Goal: Task Accomplishment & Management: Use online tool/utility

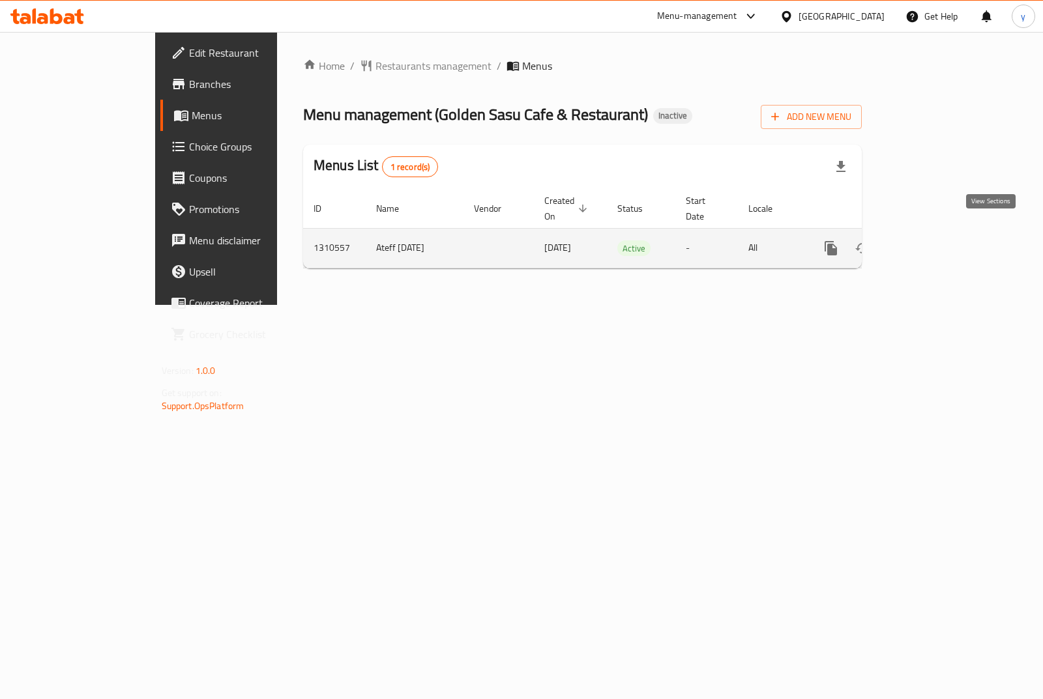
click at [933, 240] on icon "enhanced table" at bounding box center [925, 248] width 16 height 16
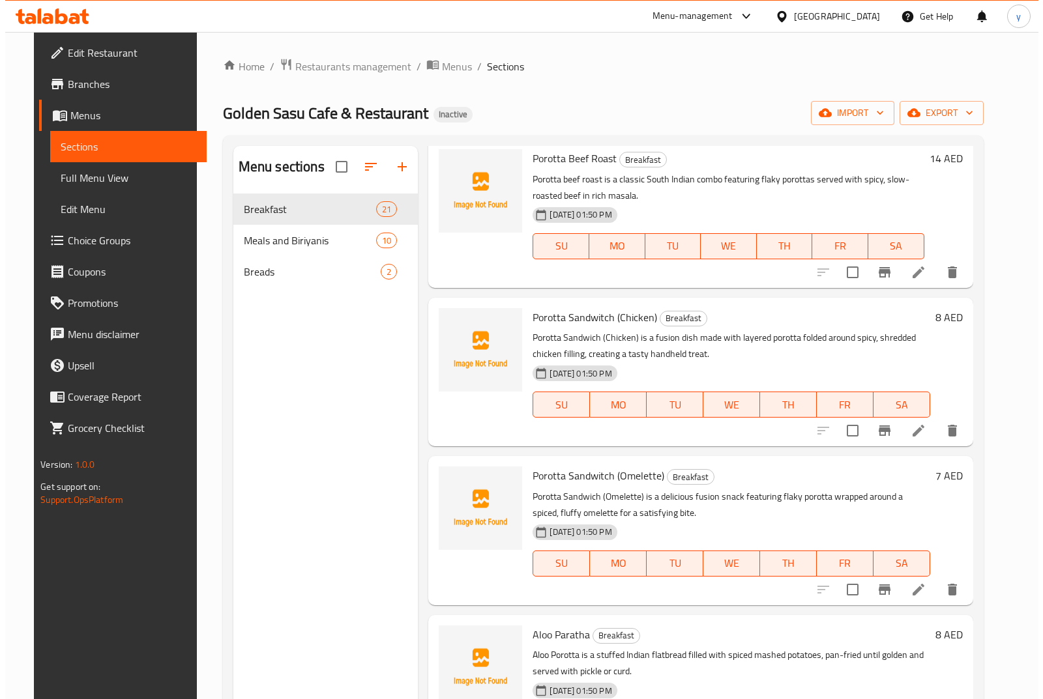
scroll to position [2488, 0]
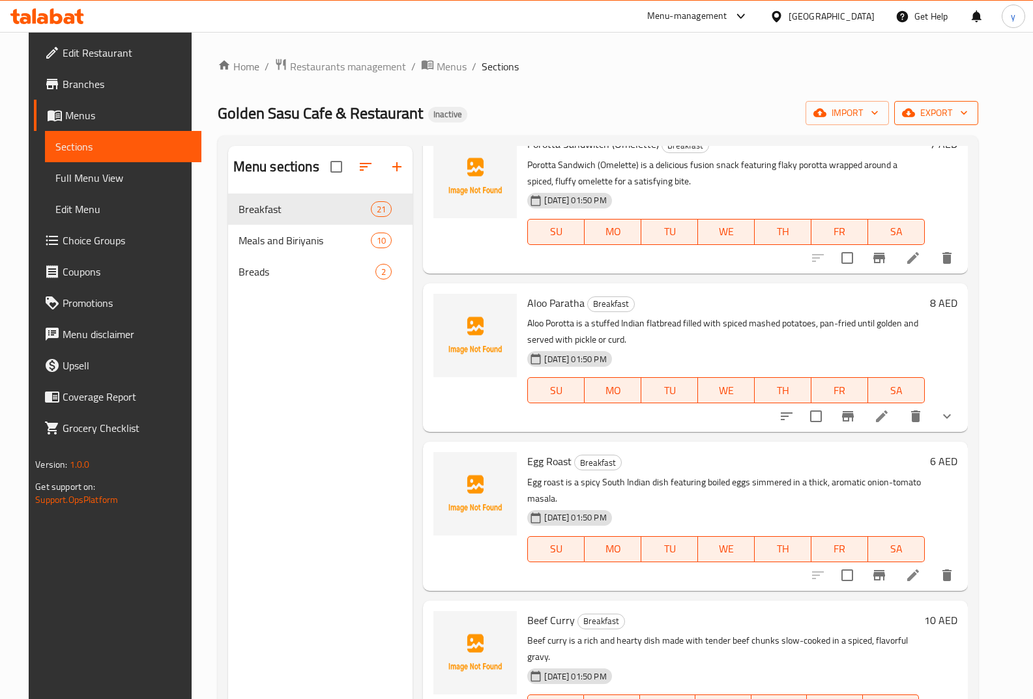
click at [968, 111] on span "export" at bounding box center [936, 113] width 63 height 16
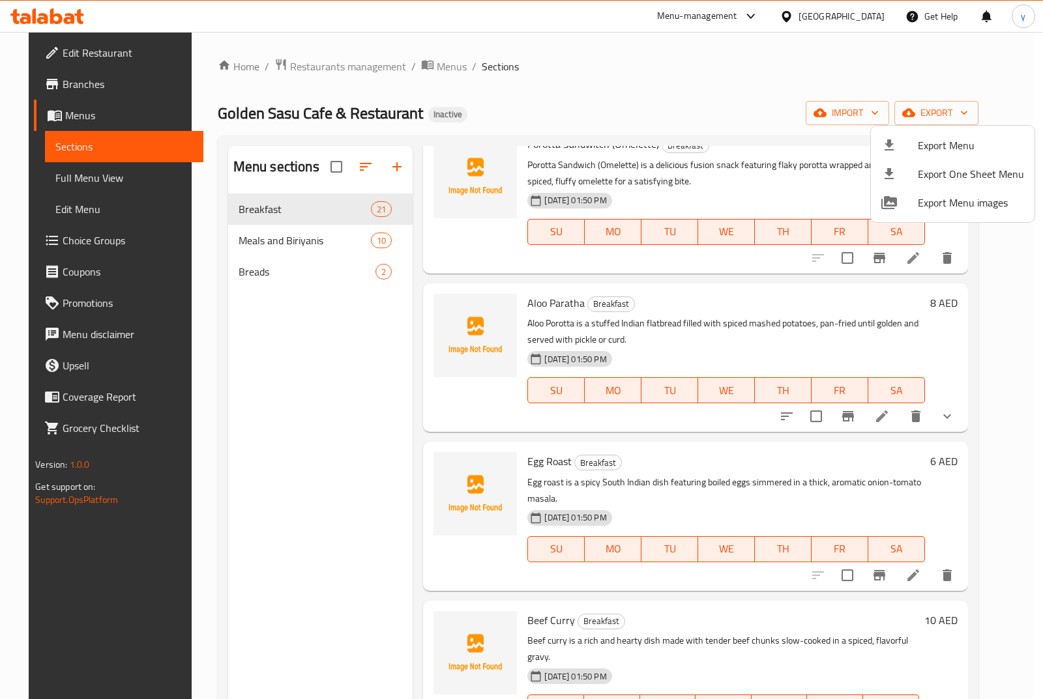
click at [852, 76] on div at bounding box center [521, 349] width 1043 height 699
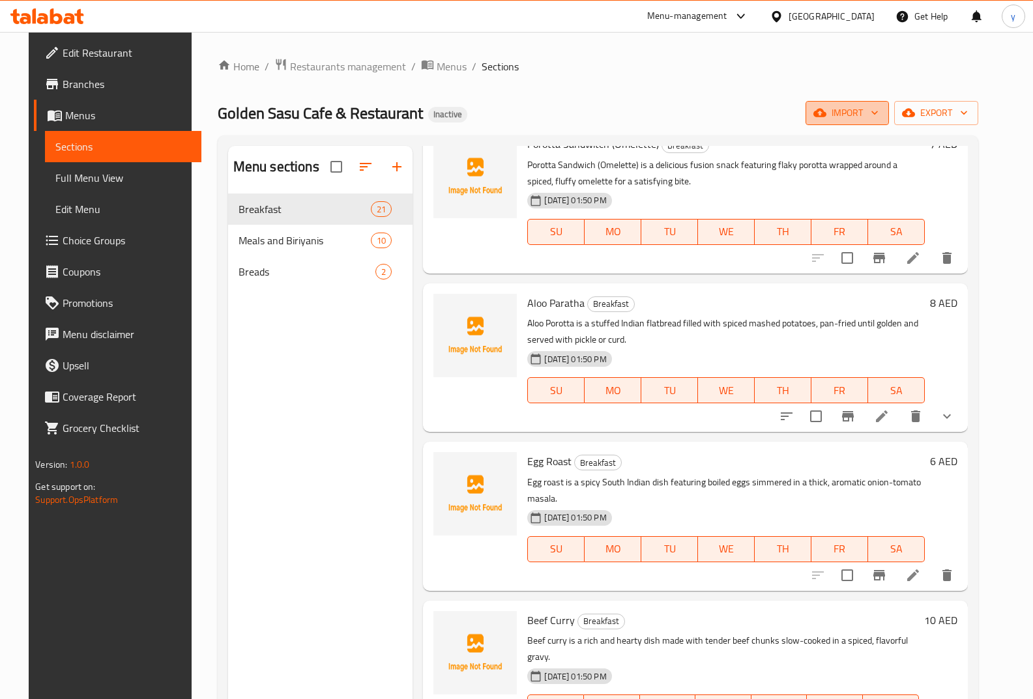
click at [879, 111] on span "import" at bounding box center [847, 113] width 63 height 16
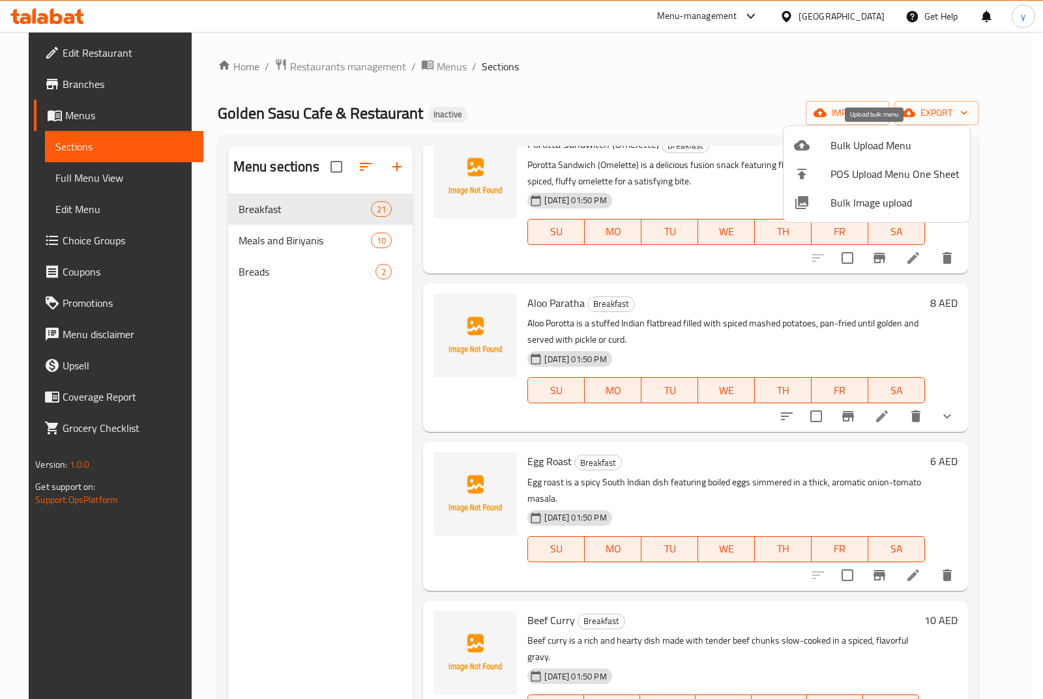
click at [902, 144] on span "Bulk Upload Menu" at bounding box center [894, 146] width 129 height 16
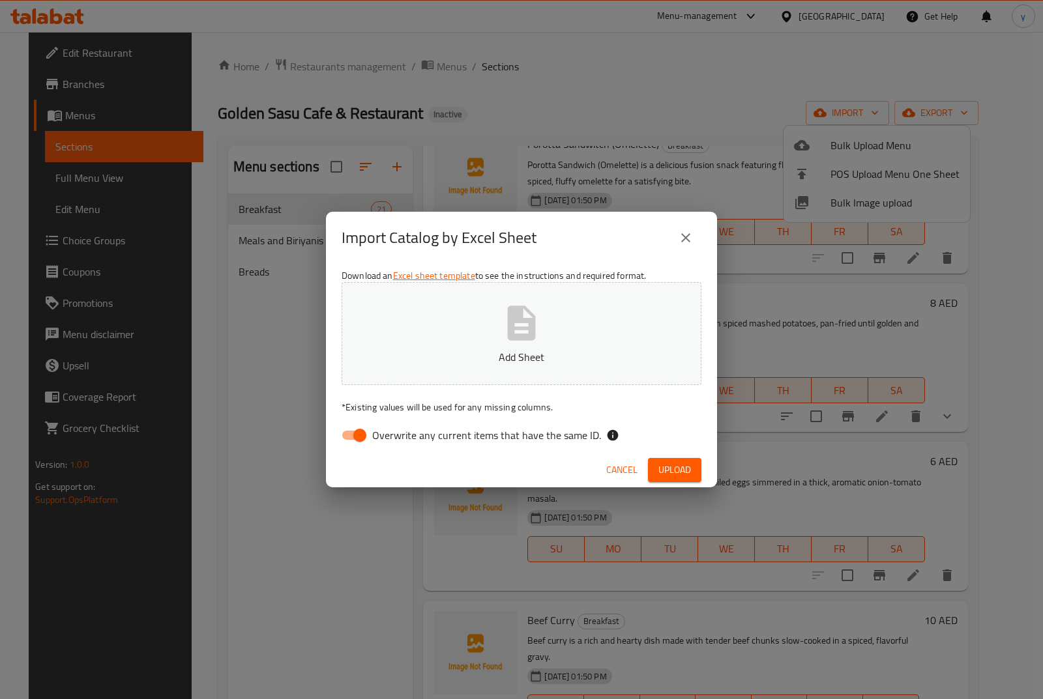
click at [364, 437] on input "Overwrite any current items that have the same ID." at bounding box center [360, 435] width 74 height 25
checkbox input "false"
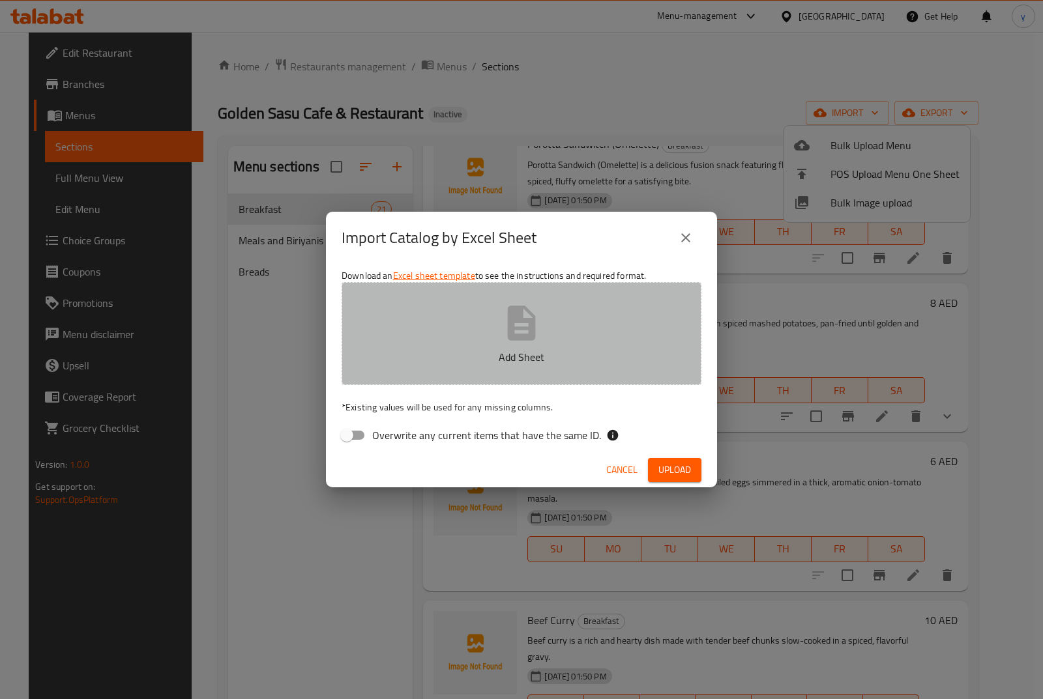
click at [520, 325] on icon "button" at bounding box center [522, 323] width 42 height 42
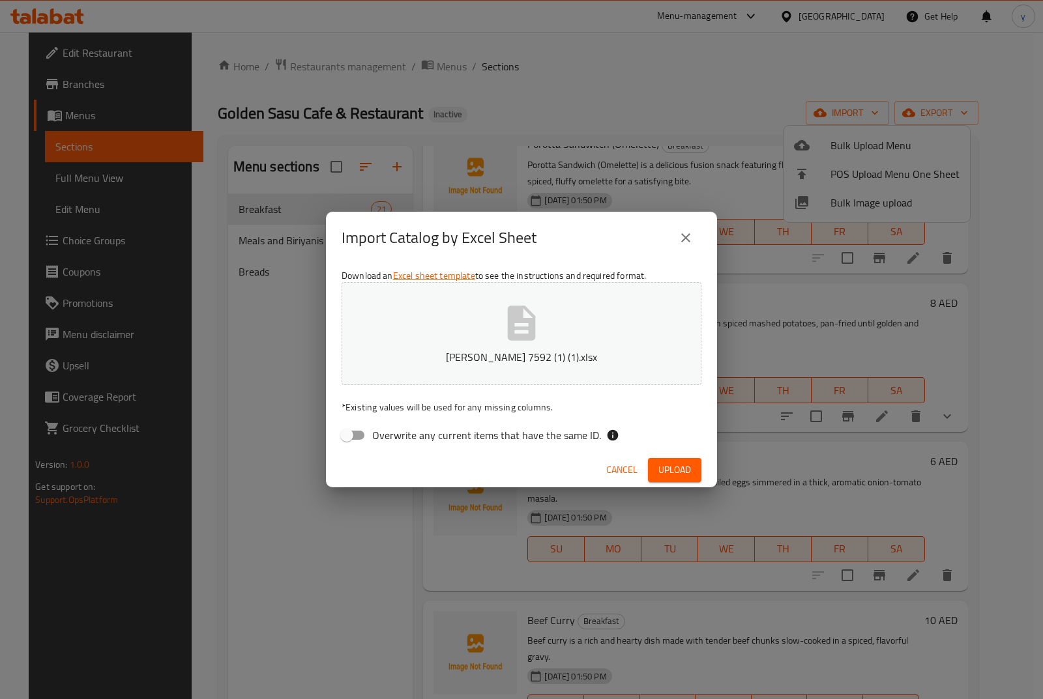
click at [688, 479] on button "Upload" at bounding box center [674, 470] width 53 height 24
click at [570, 117] on div "Import Catalog by Excel Sheet Download an Excel sheet template to see the instr…" at bounding box center [521, 349] width 1043 height 699
click at [688, 239] on icon "close" at bounding box center [686, 238] width 16 height 16
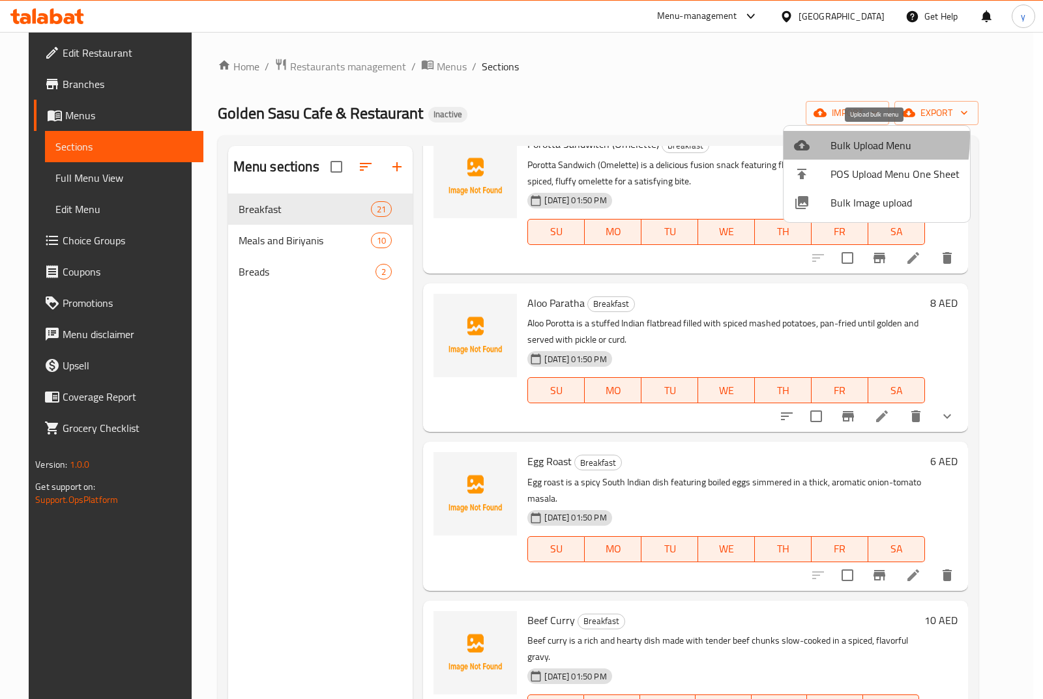
click at [802, 138] on icon at bounding box center [802, 146] width 16 height 16
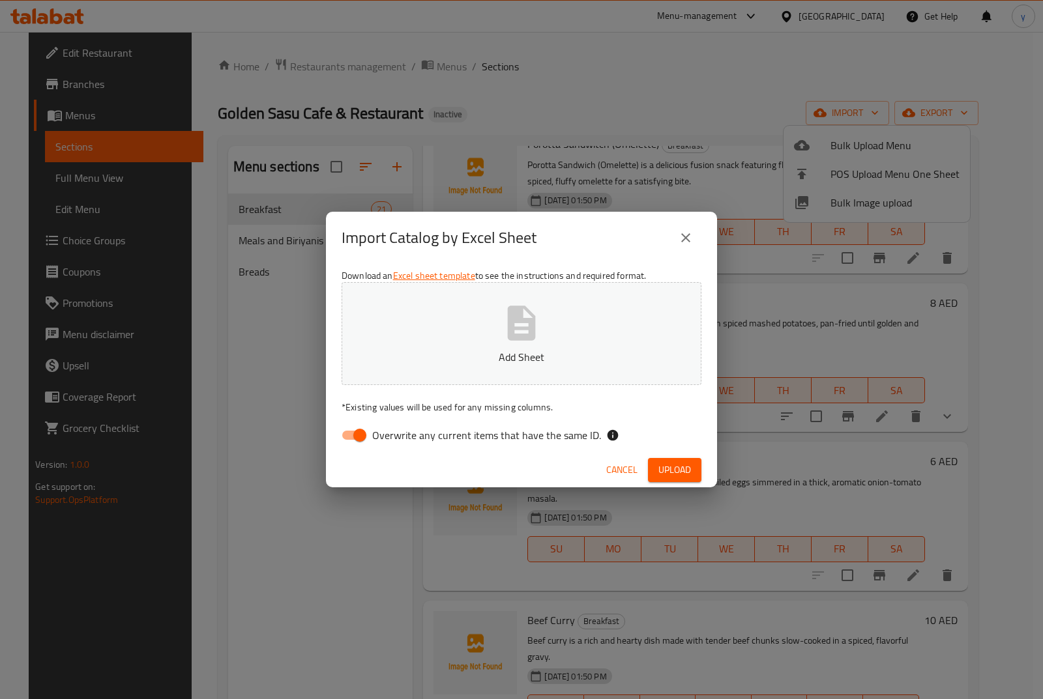
click at [364, 428] on input "Overwrite any current items that have the same ID." at bounding box center [360, 435] width 74 height 25
checkbox input "false"
click at [443, 325] on button "Add Sheet" at bounding box center [522, 333] width 360 height 103
click at [437, 366] on button "Add Sheet" at bounding box center [522, 333] width 360 height 103
click at [673, 468] on span "Upload" at bounding box center [674, 470] width 33 height 16
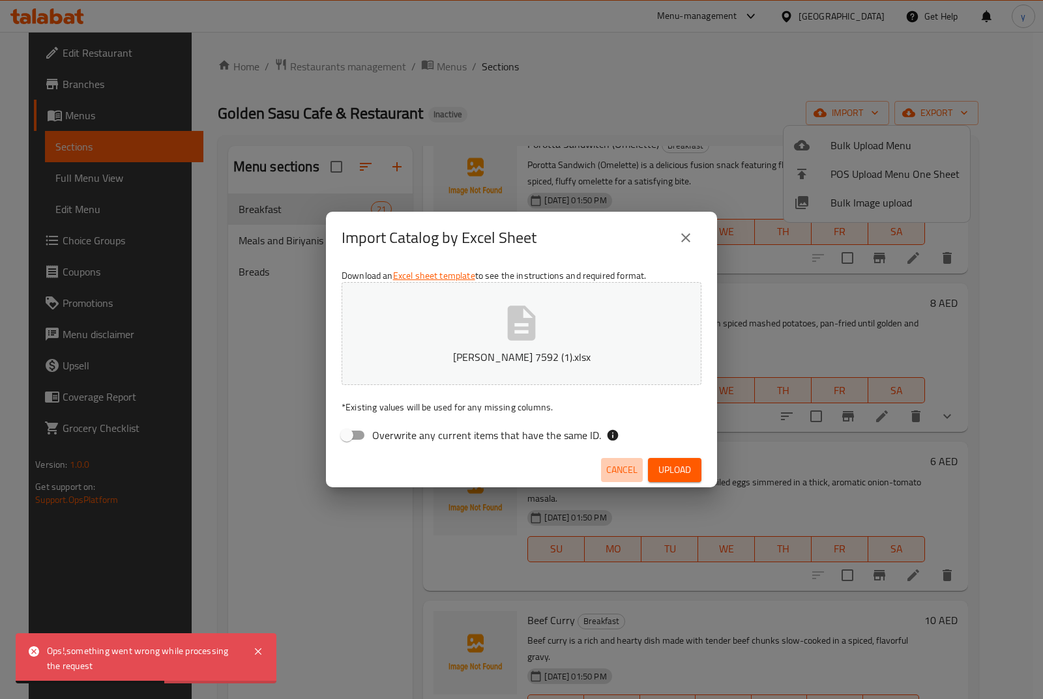
click at [617, 469] on span "Cancel" at bounding box center [621, 470] width 31 height 16
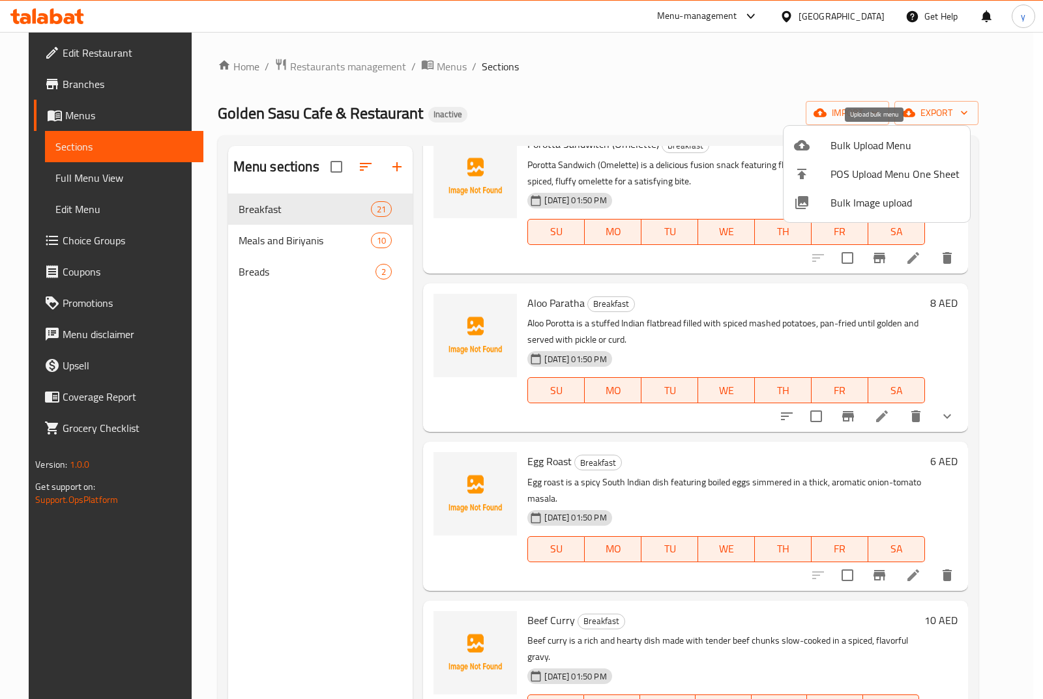
click at [882, 143] on span "Bulk Upload Menu" at bounding box center [894, 146] width 129 height 16
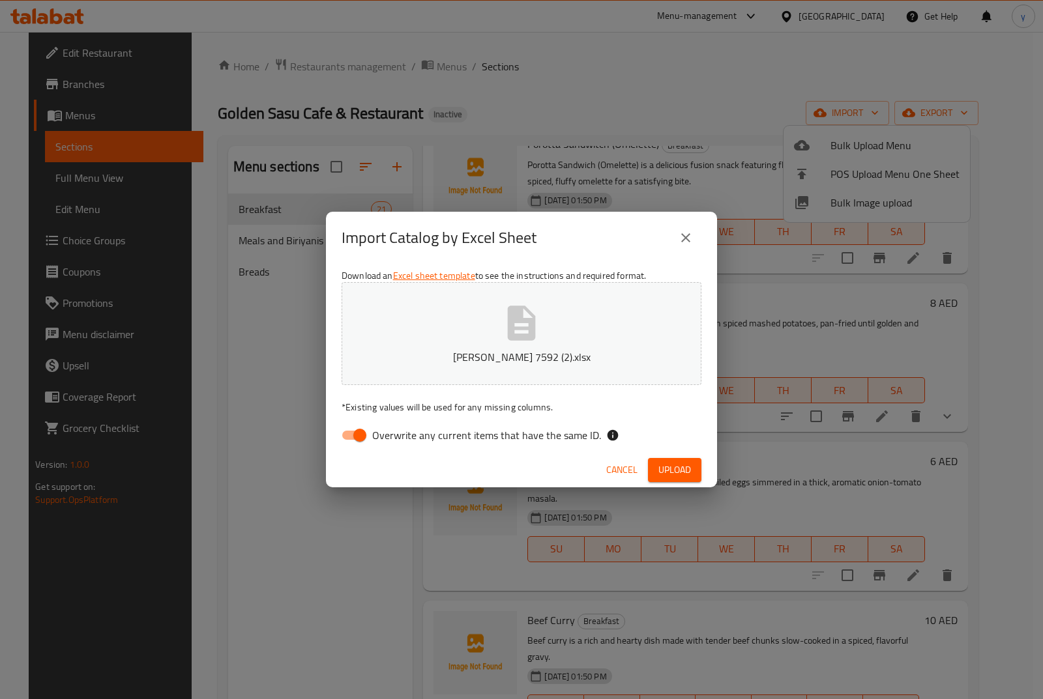
click at [349, 439] on input "Overwrite any current items that have the same ID." at bounding box center [360, 435] width 74 height 25
checkbox input "false"
click at [682, 466] on span "Upload" at bounding box center [674, 470] width 33 height 16
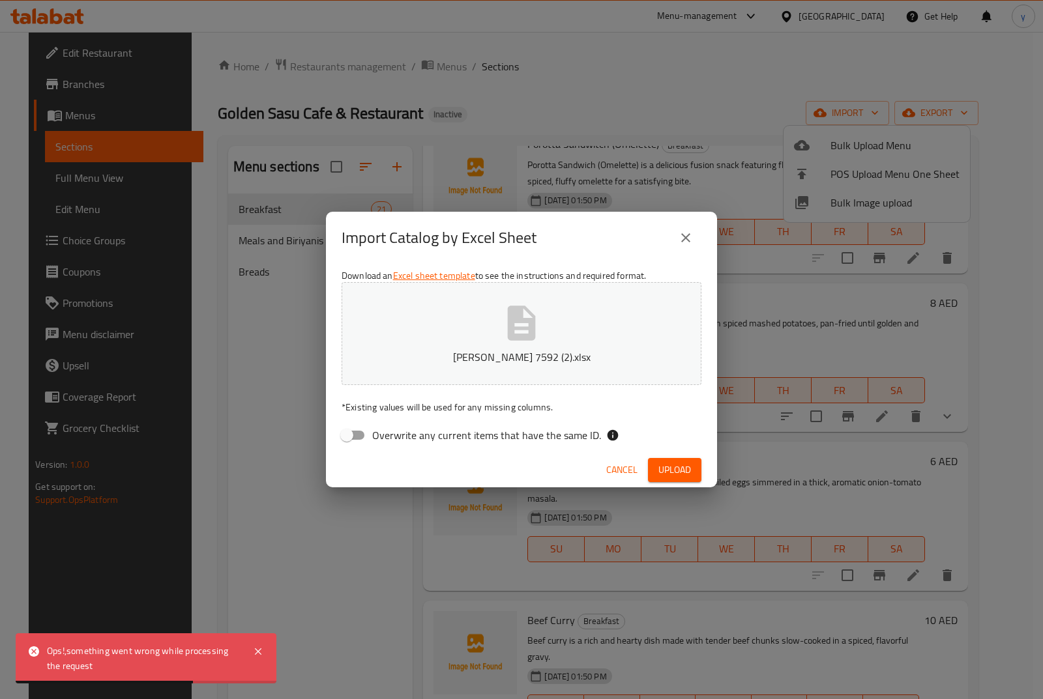
click at [682, 239] on icon "close" at bounding box center [686, 238] width 16 height 16
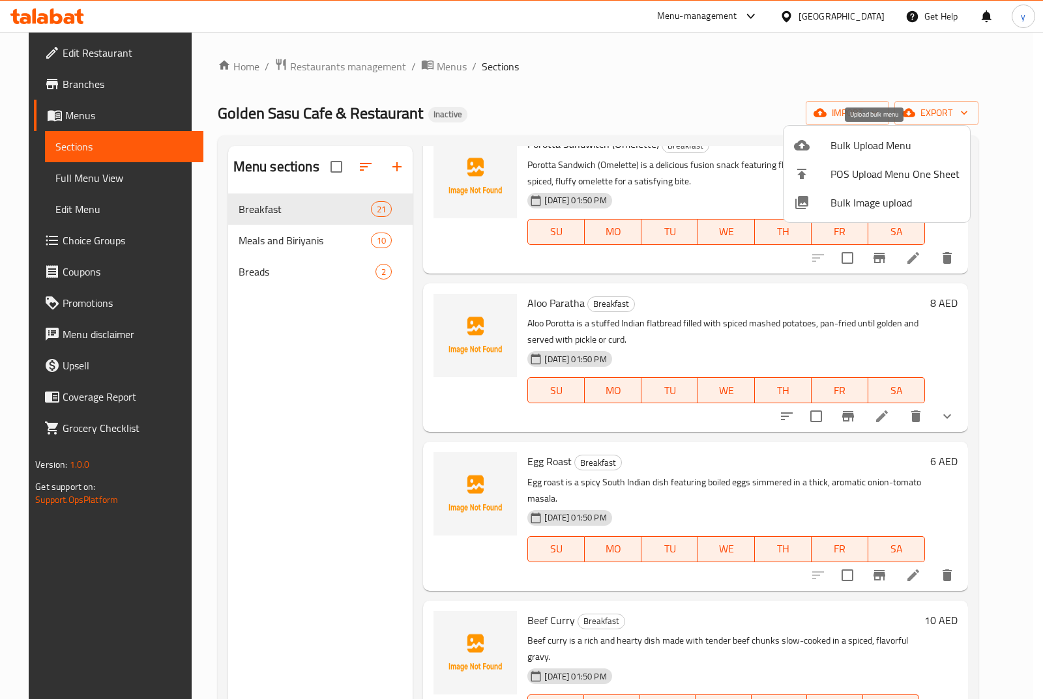
click at [877, 142] on span "Bulk Upload Menu" at bounding box center [894, 146] width 129 height 16
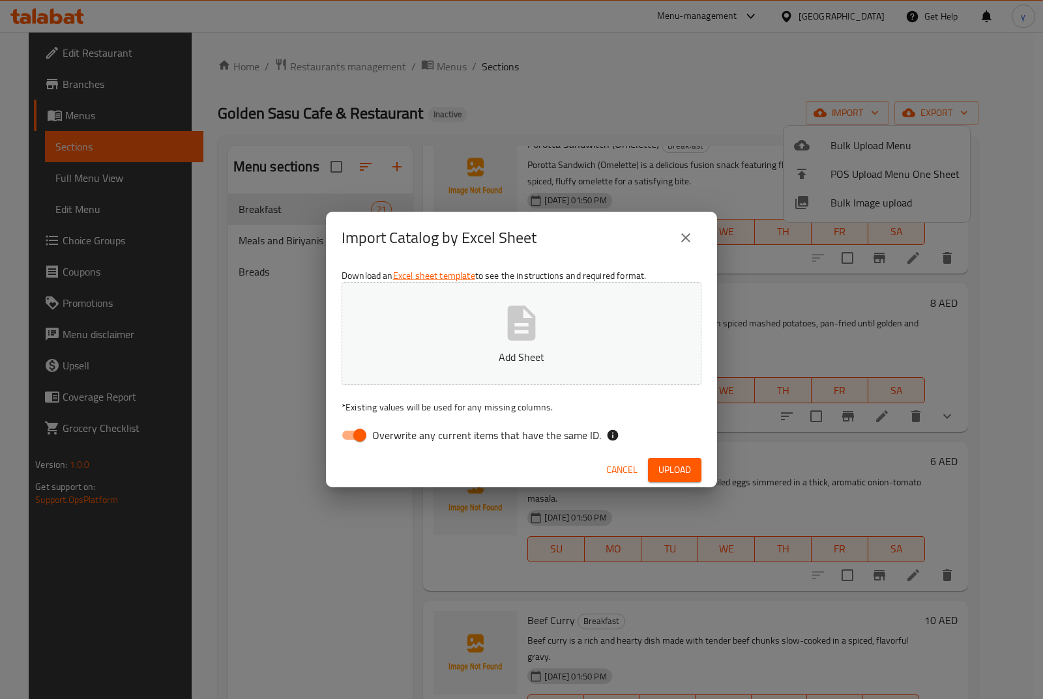
click at [357, 435] on input "Overwrite any current items that have the same ID." at bounding box center [360, 435] width 74 height 25
checkbox input "false"
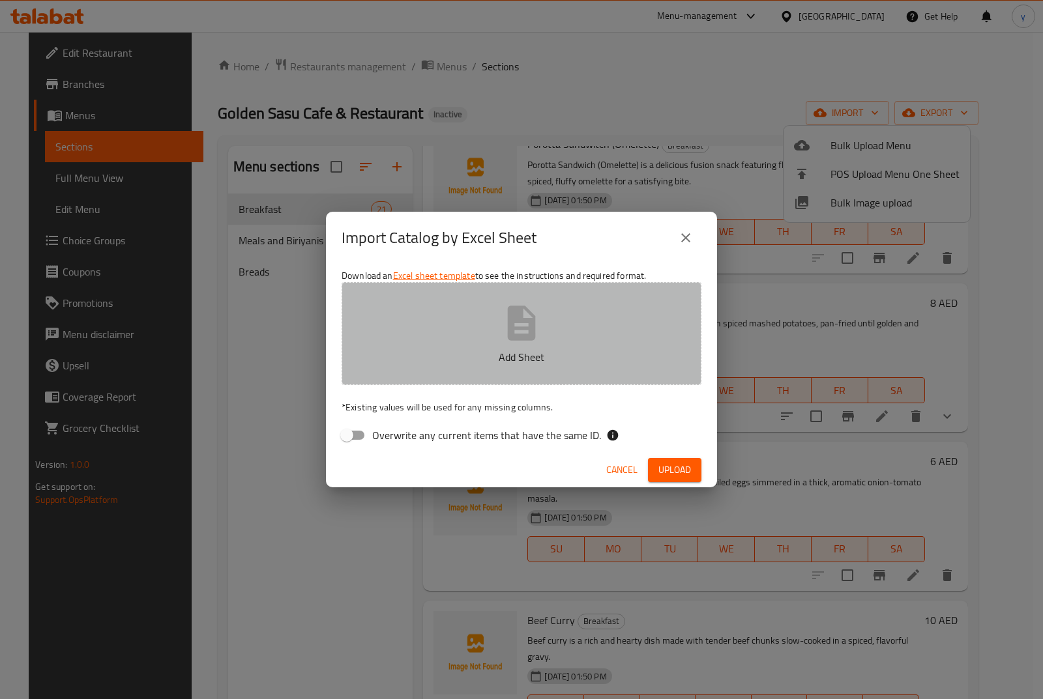
click at [478, 330] on button "Add Sheet" at bounding box center [522, 333] width 360 height 103
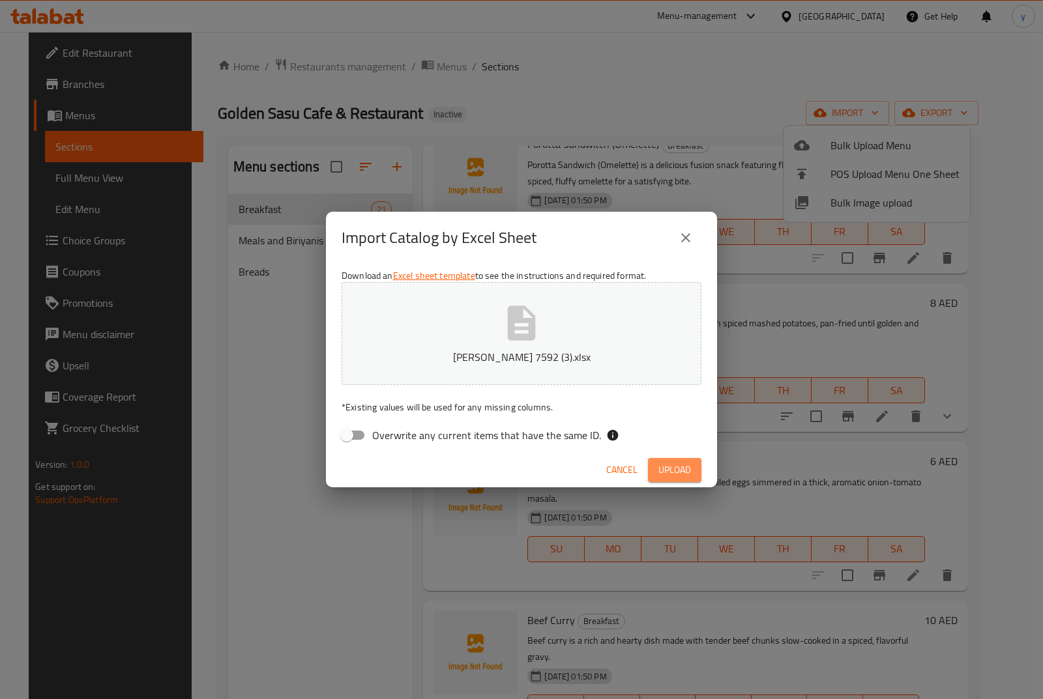
click at [687, 467] on span "Upload" at bounding box center [674, 470] width 33 height 16
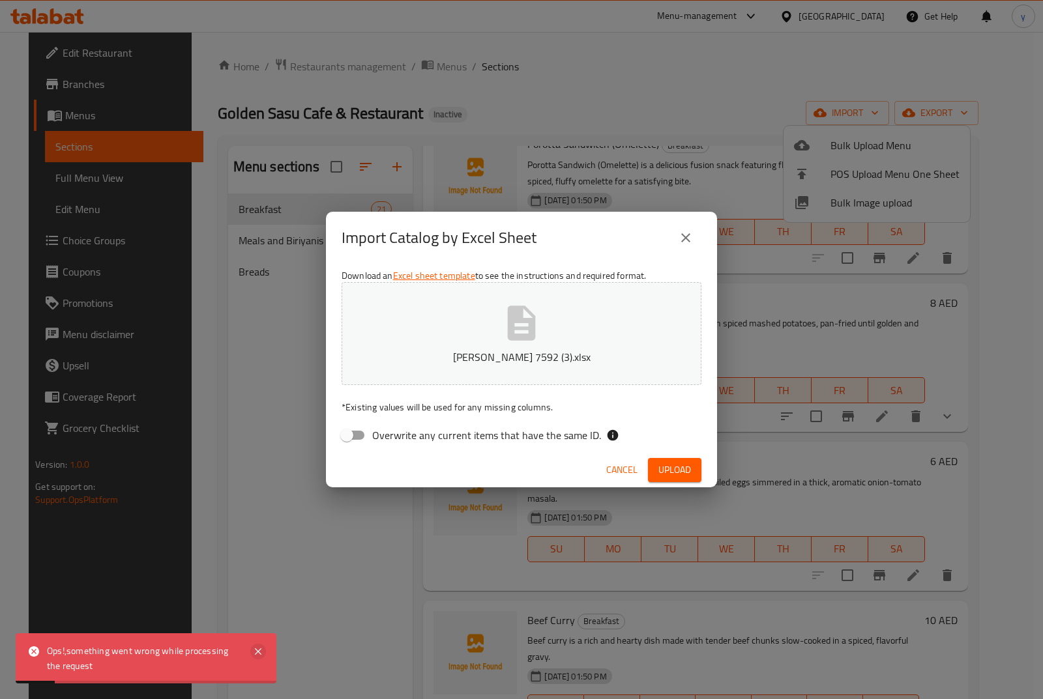
click at [261, 651] on icon at bounding box center [258, 652] width 16 height 16
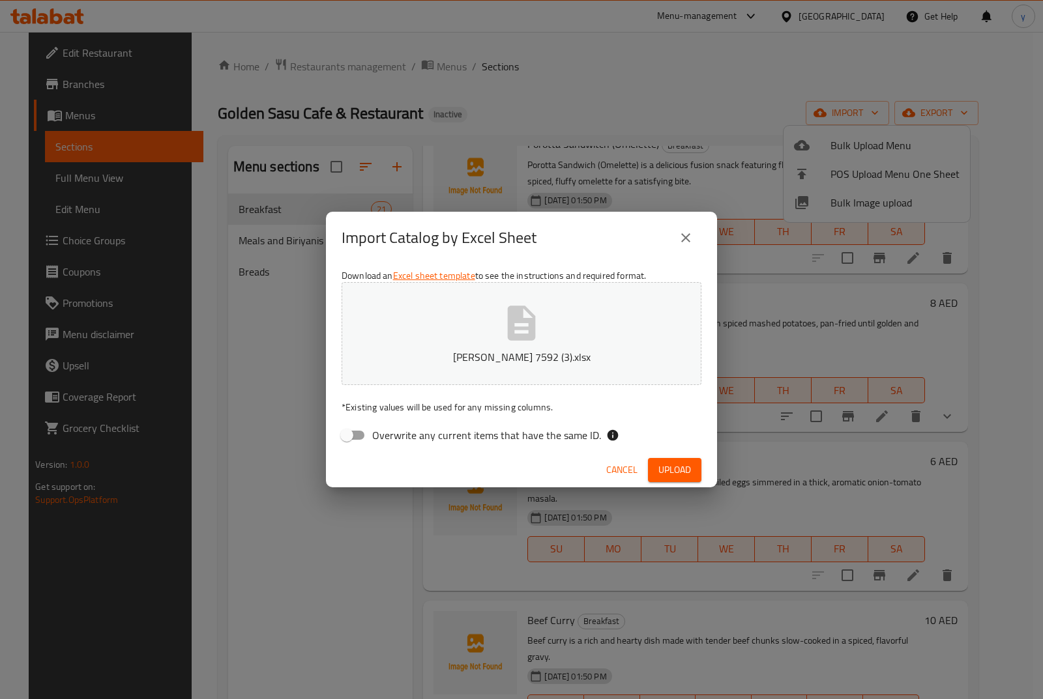
drag, startPoint x: 626, startPoint y: 373, endPoint x: 0, endPoint y: 725, distance: 717.9
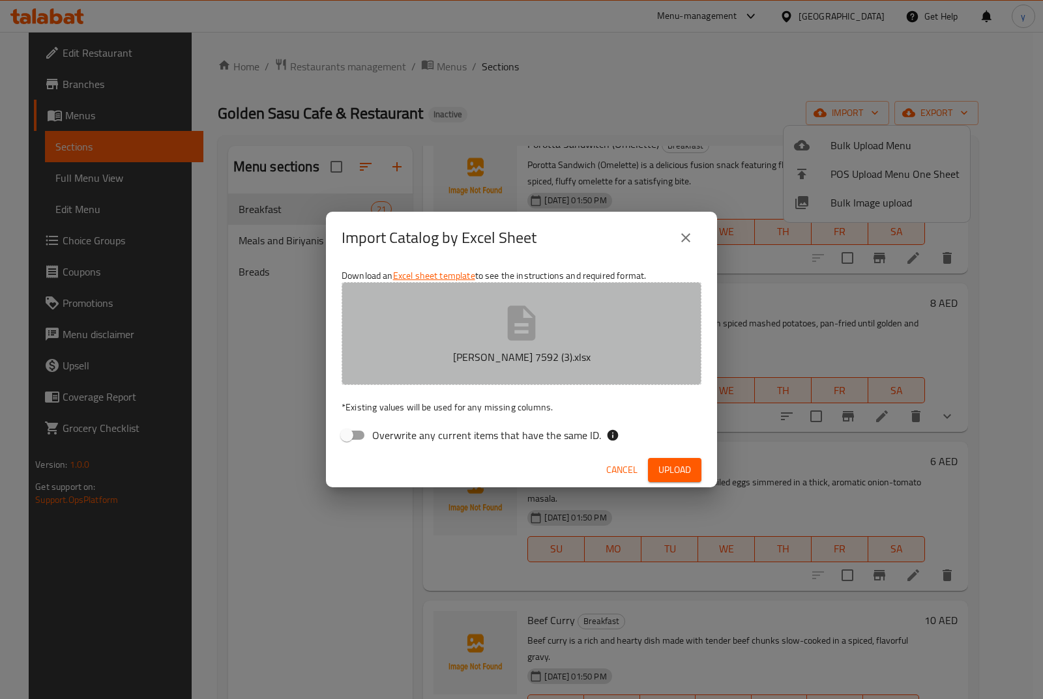
click at [491, 325] on button "[PERSON_NAME] 7592 (3).xlsx" at bounding box center [522, 333] width 360 height 103
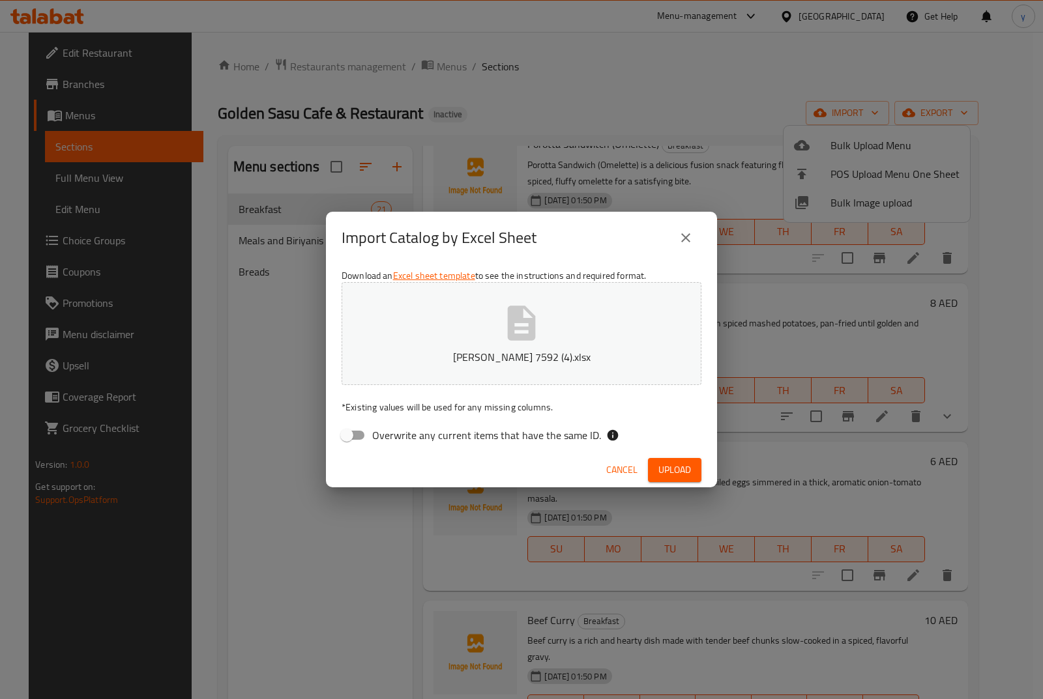
click at [671, 474] on span "Upload" at bounding box center [674, 470] width 33 height 16
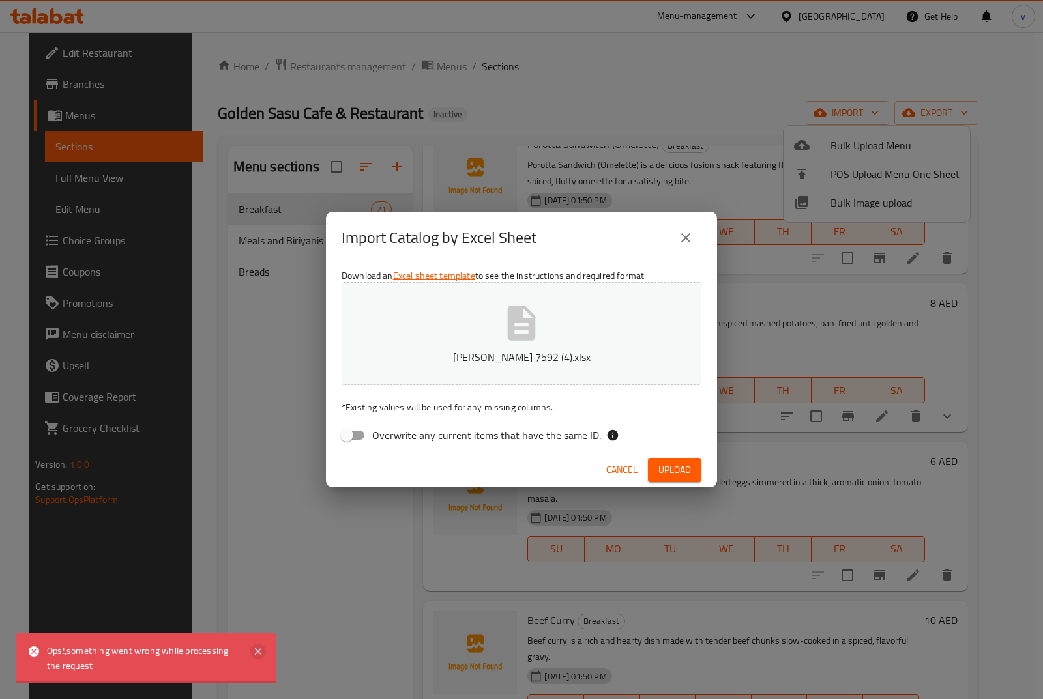
click at [255, 654] on icon at bounding box center [258, 651] width 7 height 7
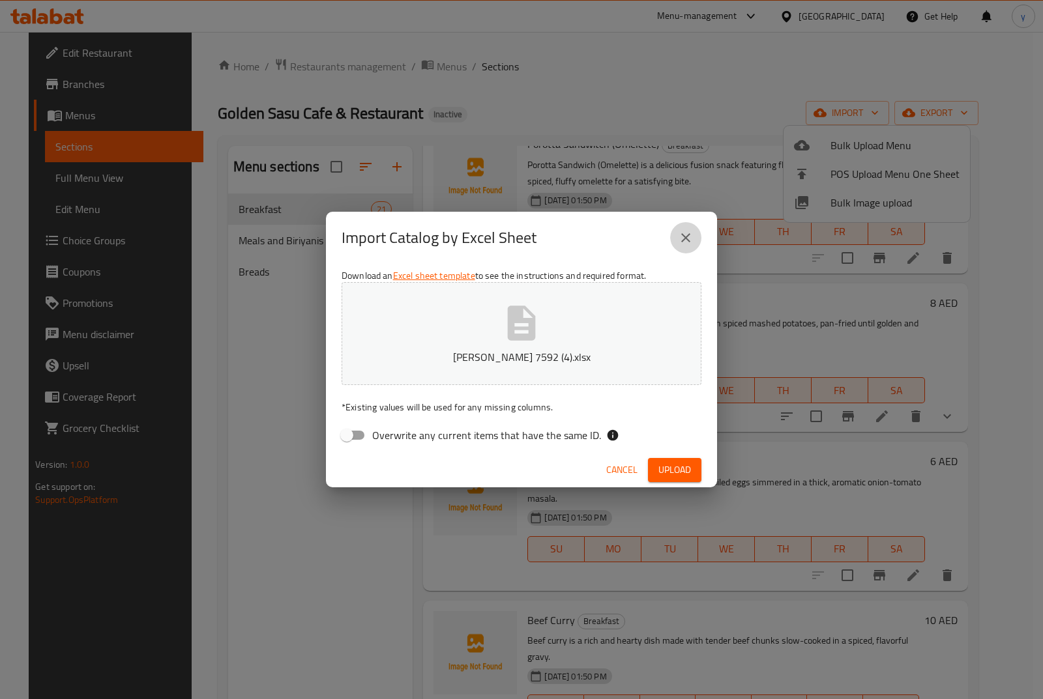
click at [678, 246] on button "close" at bounding box center [685, 237] width 31 height 31
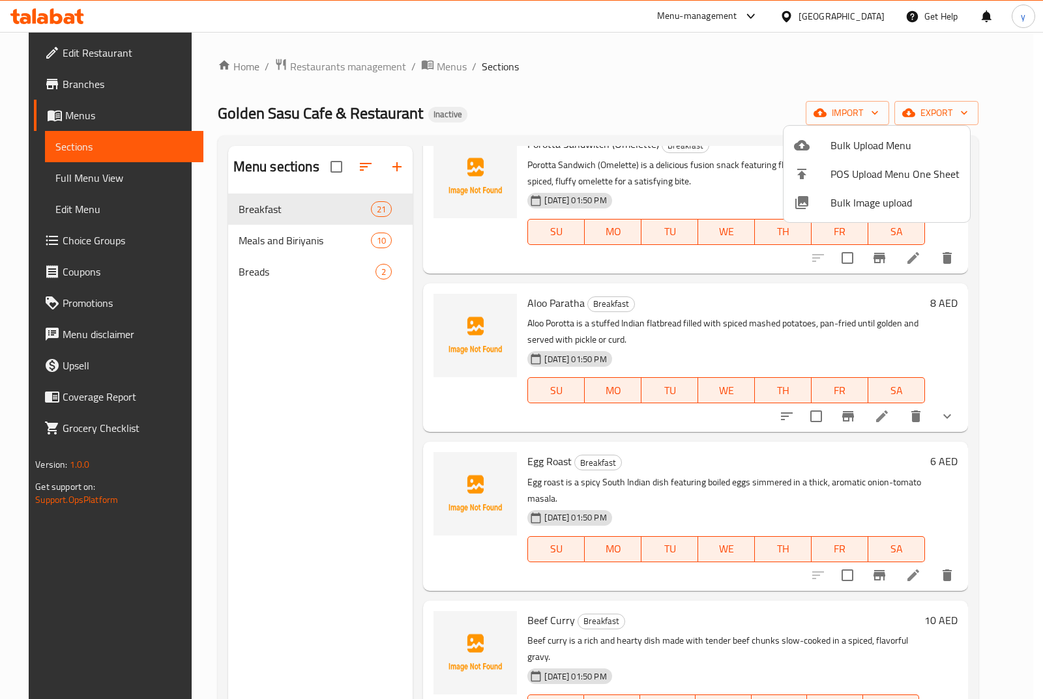
click at [961, 113] on div at bounding box center [521, 349] width 1043 height 699
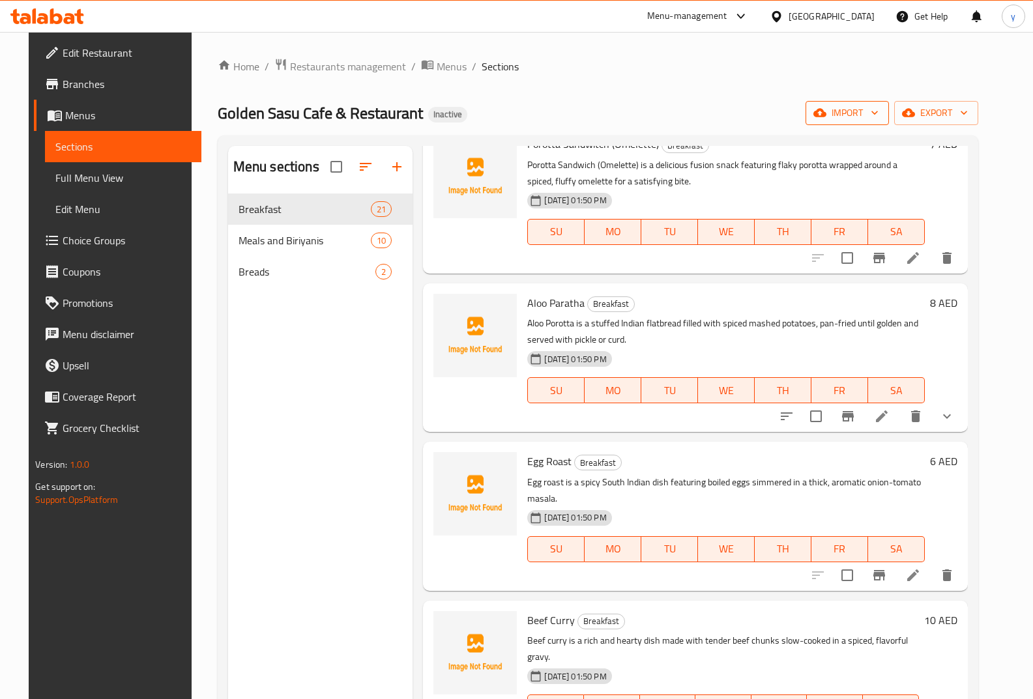
click at [877, 121] on span "import" at bounding box center [847, 113] width 63 height 16
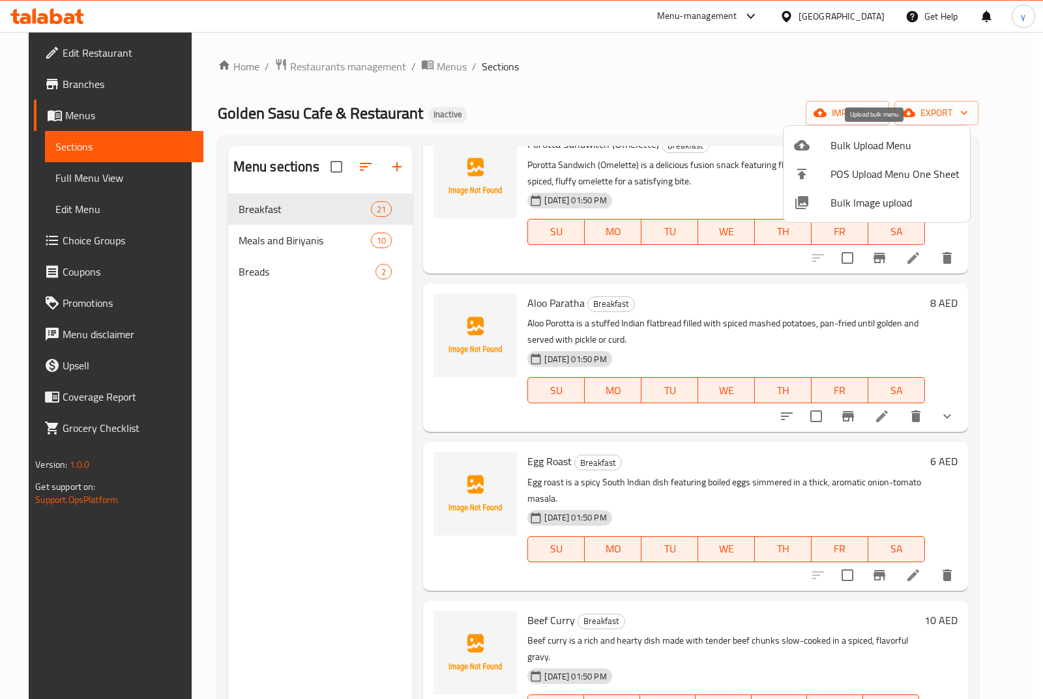
click at [884, 149] on span "Bulk Upload Menu" at bounding box center [894, 146] width 129 height 16
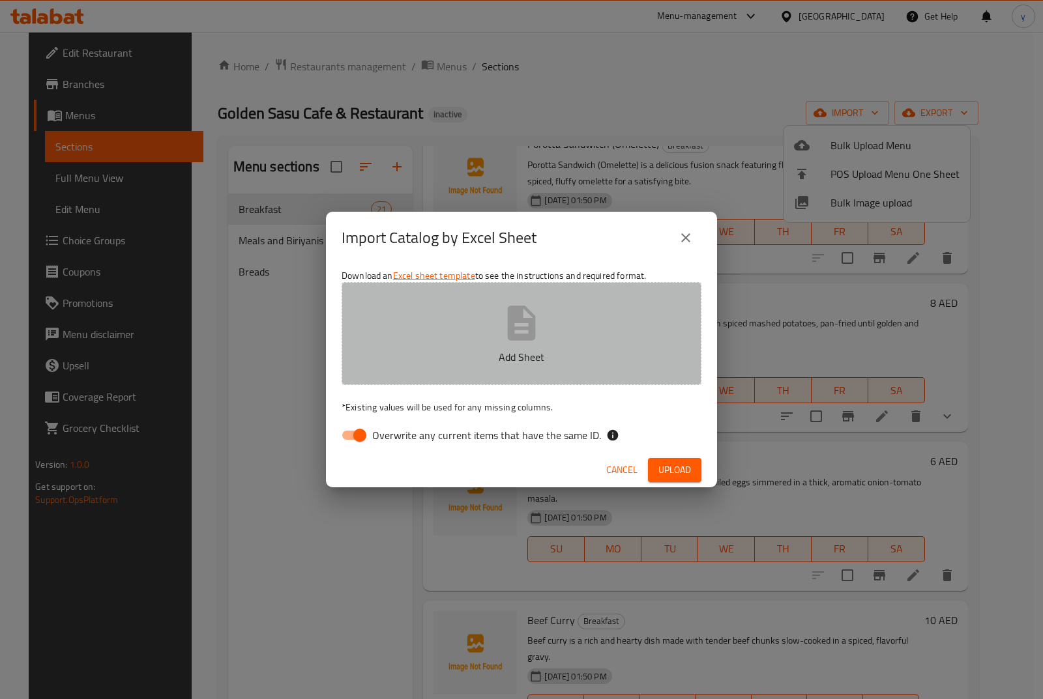
click at [510, 357] on p "Add Sheet" at bounding box center [521, 357] width 319 height 16
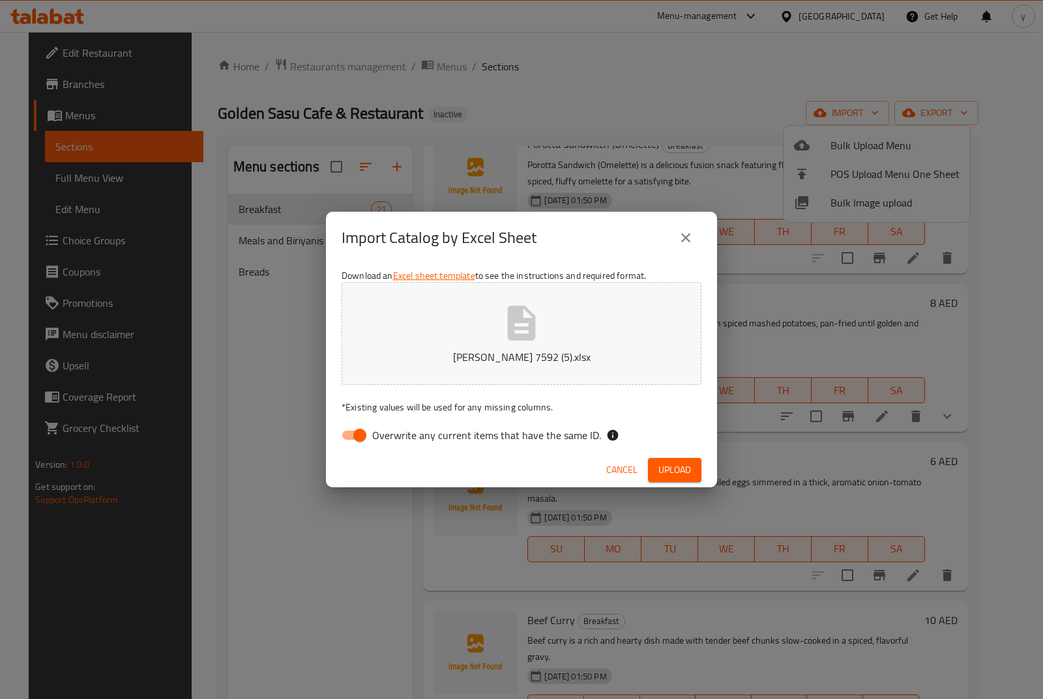
click at [356, 431] on input "Overwrite any current items that have the same ID." at bounding box center [360, 435] width 74 height 25
checkbox input "false"
click at [688, 469] on span "Upload" at bounding box center [674, 470] width 33 height 16
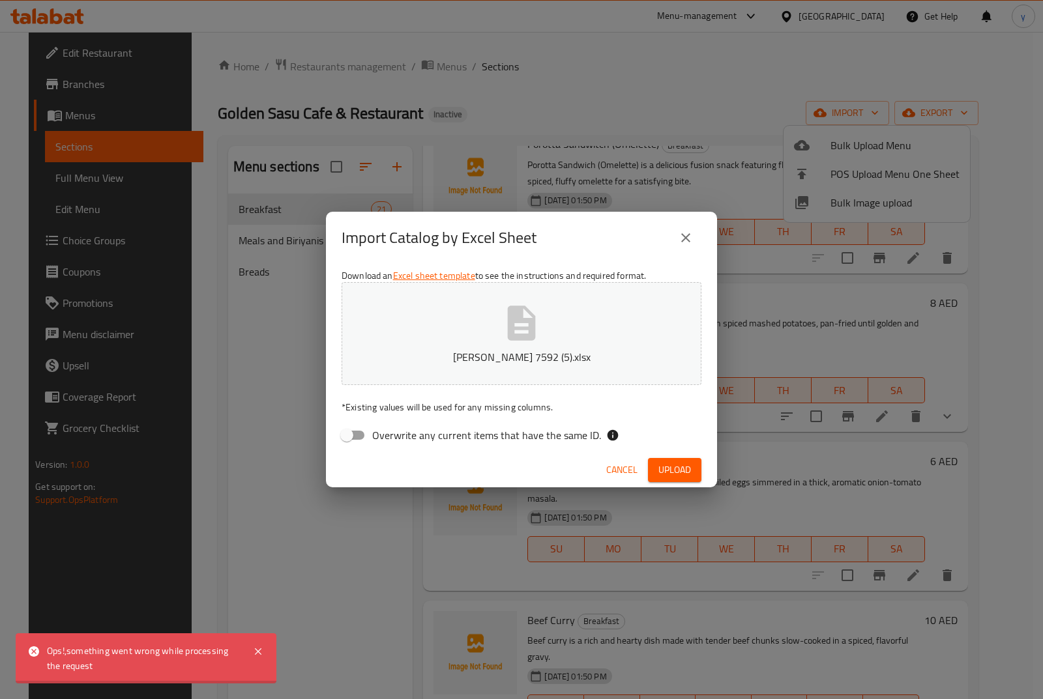
click at [675, 243] on button "close" at bounding box center [685, 237] width 31 height 31
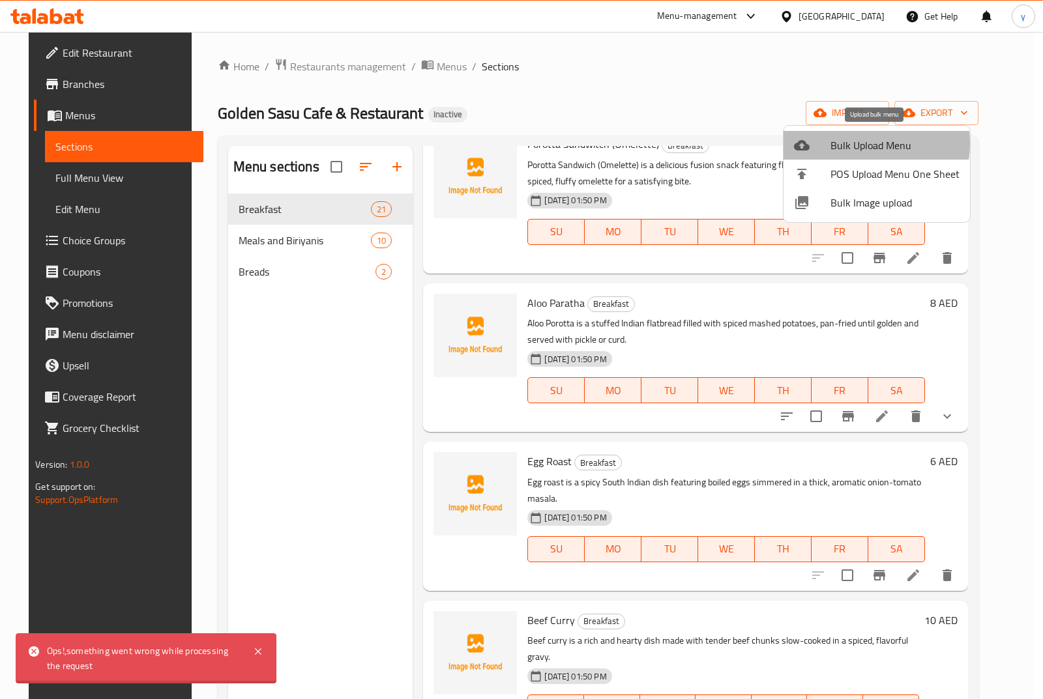
click at [851, 143] on span "Bulk Upload Menu" at bounding box center [894, 146] width 129 height 16
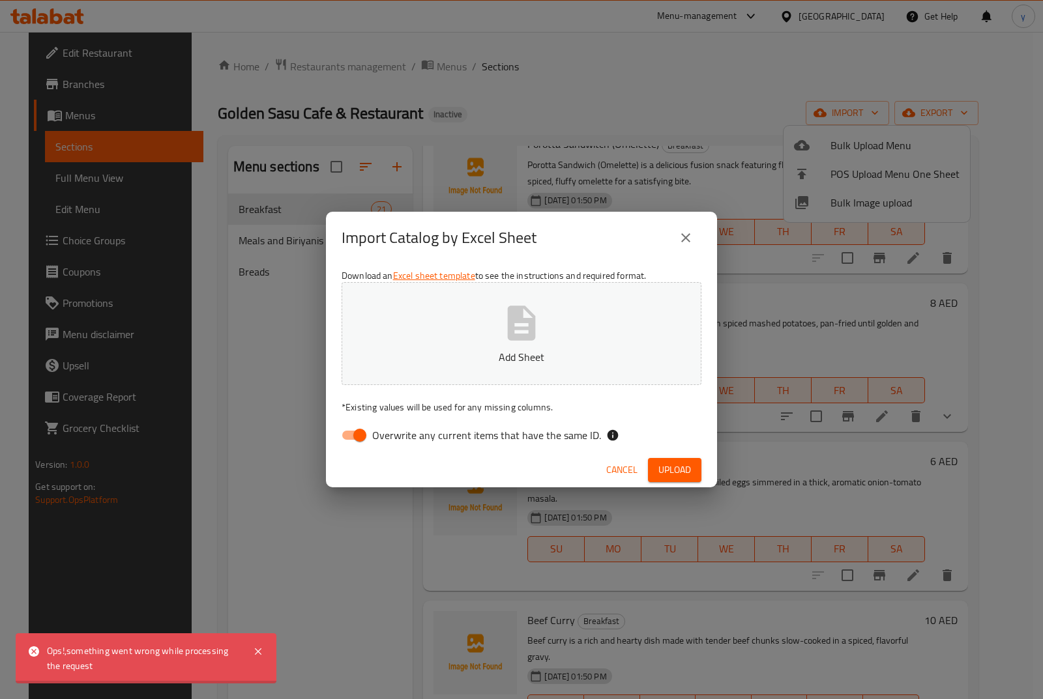
click at [515, 339] on icon "button" at bounding box center [522, 323] width 28 height 35
click at [355, 441] on input "Overwrite any current items that have the same ID." at bounding box center [360, 435] width 74 height 25
checkbox input "false"
click at [257, 647] on icon at bounding box center [258, 652] width 16 height 16
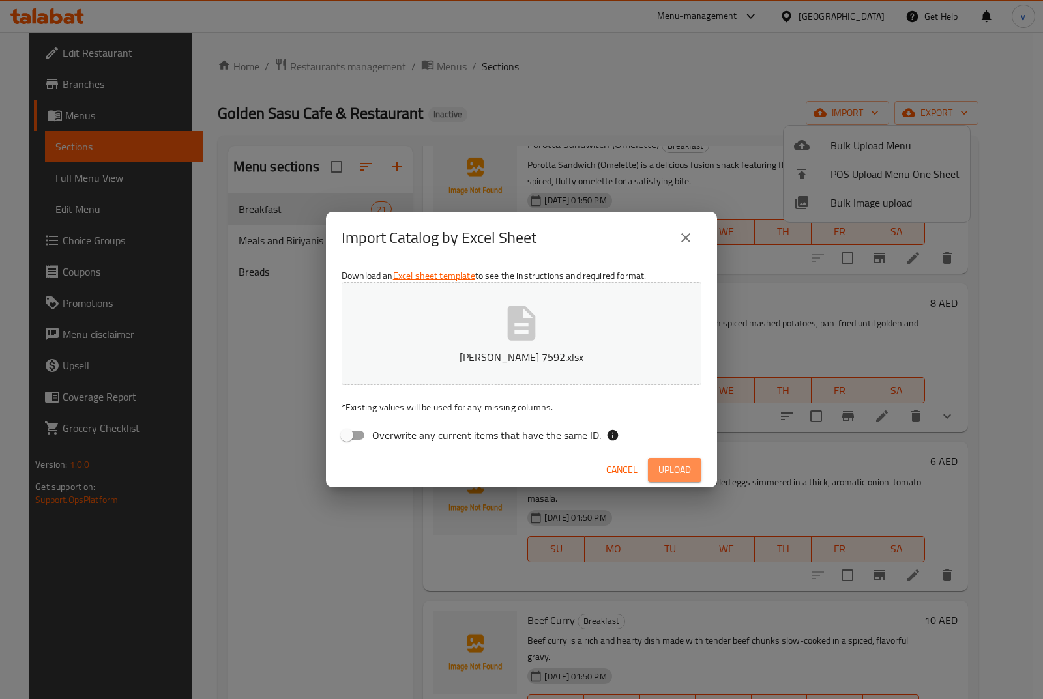
click at [671, 473] on span "Upload" at bounding box center [674, 470] width 33 height 16
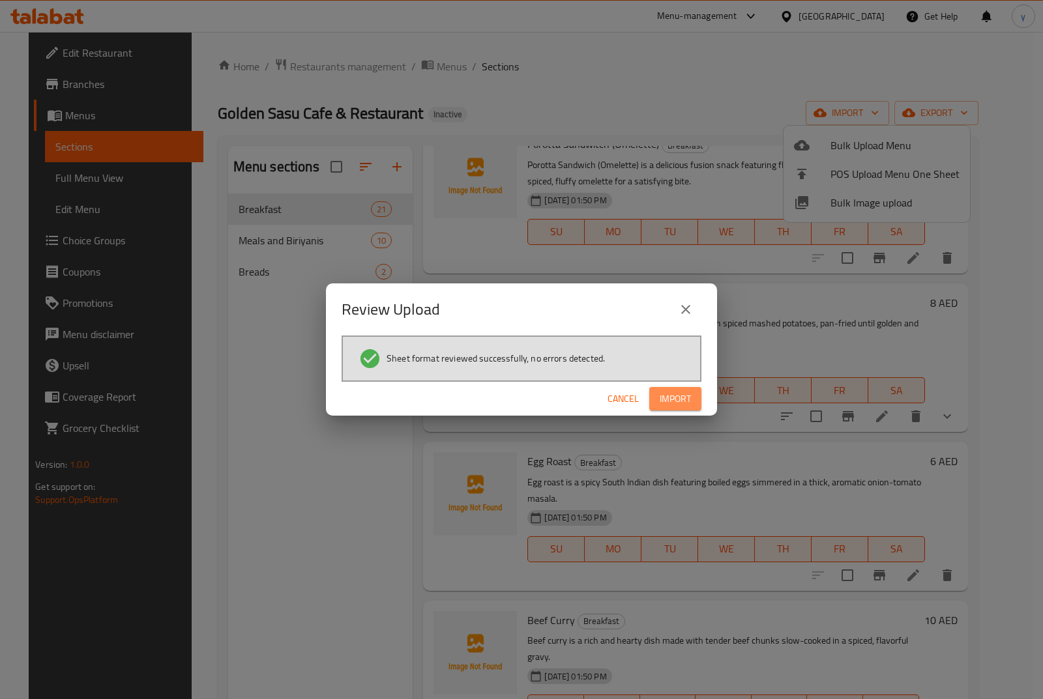
click at [655, 393] on button "Import" at bounding box center [675, 399] width 52 height 24
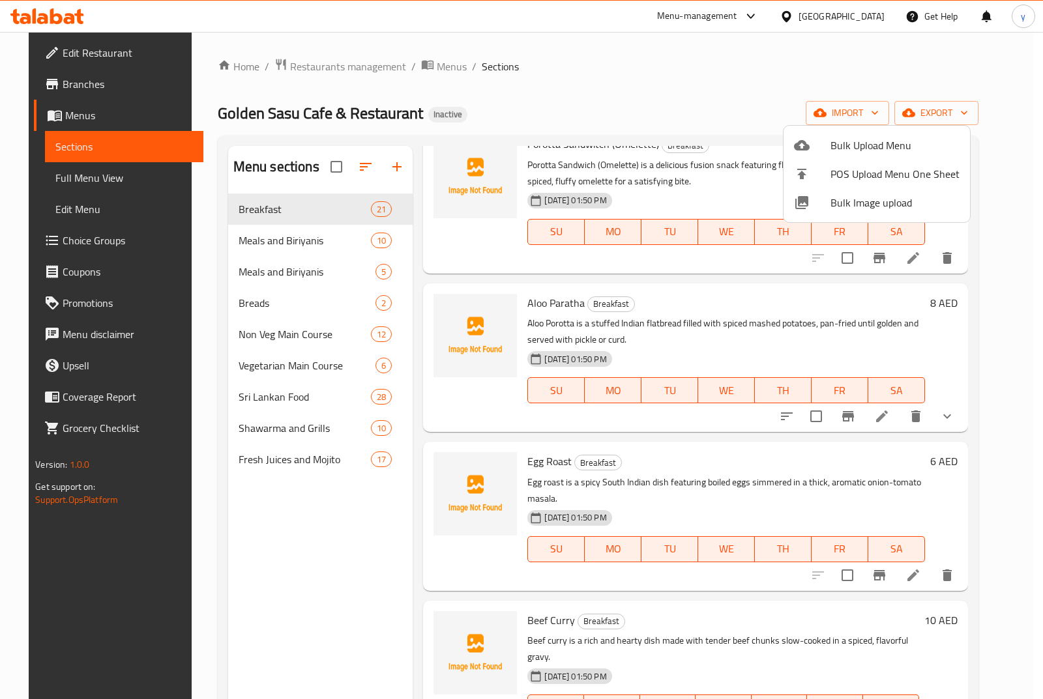
click at [78, 177] on div at bounding box center [521, 349] width 1043 height 699
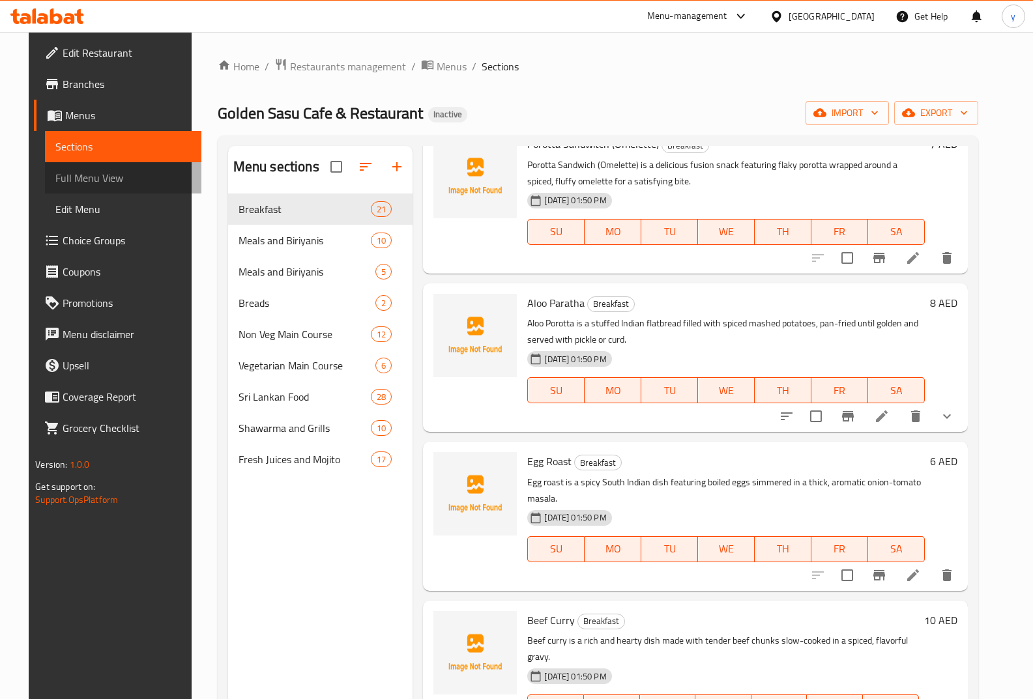
click at [79, 177] on span "Full Menu View" at bounding box center [123, 178] width 136 height 16
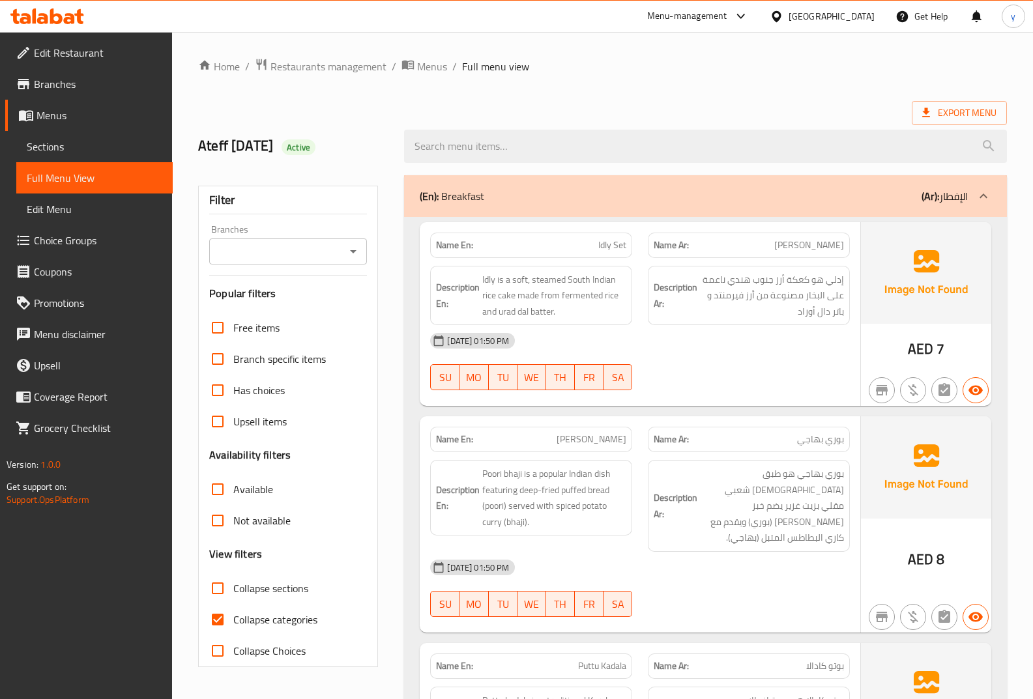
click at [252, 617] on span "Collapse categories" at bounding box center [275, 620] width 84 height 16
click at [233, 617] on input "Collapse categories" at bounding box center [217, 619] width 31 height 31
checkbox input "false"
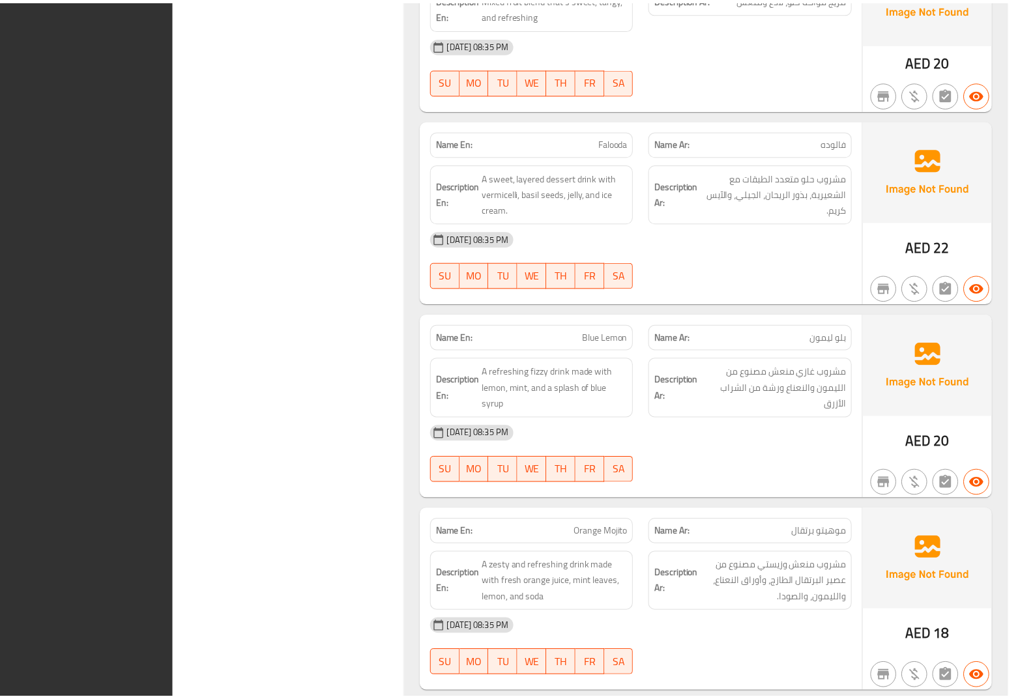
scroll to position [24585, 0]
